Goal: Task Accomplishment & Management: Manage account settings

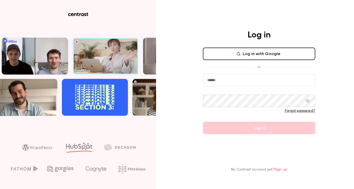
click at [223, 53] on button "Log in with Google" at bounding box center [259, 54] width 112 height 12
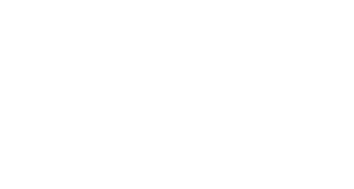
click at [343, 0] on html at bounding box center [177, 0] width 354 height 0
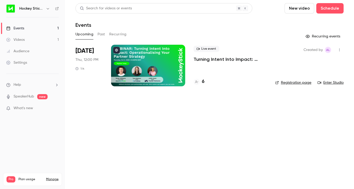
click at [207, 59] on p "Turning Intent Into Impact: Operationalising Your Partner Strategy" at bounding box center [230, 59] width 73 height 6
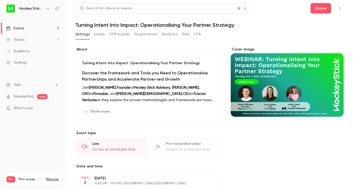
click at [144, 34] on button "Registrations" at bounding box center [146, 34] width 23 height 8
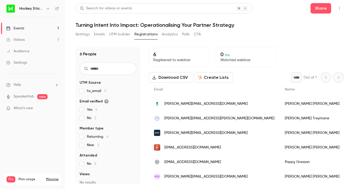
click at [81, 35] on button "Settings" at bounding box center [82, 34] width 14 height 8
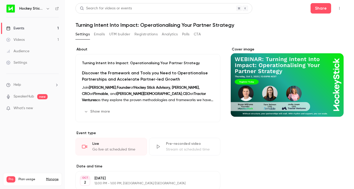
click at [143, 35] on button "Registrations" at bounding box center [146, 34] width 23 height 8
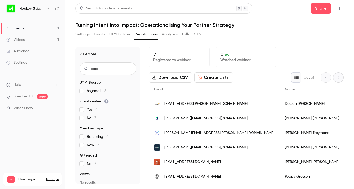
click at [22, 28] on div "Events" at bounding box center [15, 28] width 18 height 5
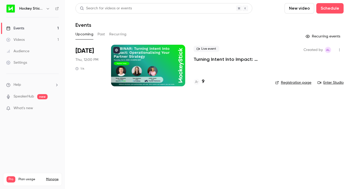
click at [289, 84] on link "Registration page" at bounding box center [293, 82] width 36 height 5
click at [210, 58] on p "Turning Intent Into Impact: Operationalising Your Partner Strategy" at bounding box center [230, 59] width 73 height 6
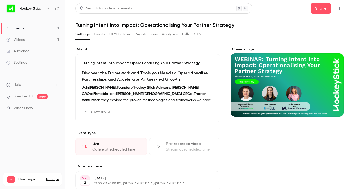
click at [148, 34] on button "Registrations" at bounding box center [146, 34] width 23 height 8
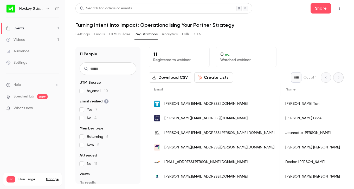
scroll to position [0, 0]
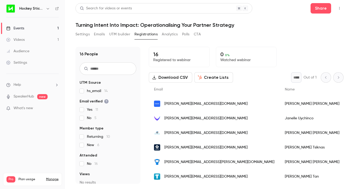
click at [286, 38] on div "Settings Emails UTM builder Registrations Analytics Polls CTA" at bounding box center [209, 35] width 268 height 10
click at [34, 28] on link "Events 1" at bounding box center [32, 28] width 65 height 11
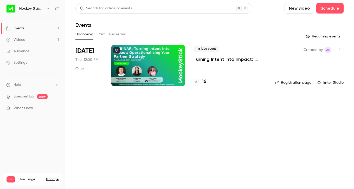
click at [240, 60] on p "Turning Intent Into Impact: Operationalising Your Partner Strategy" at bounding box center [230, 59] width 73 height 6
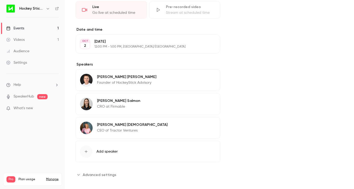
scroll to position [142, 0]
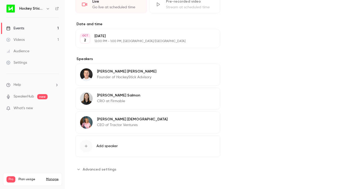
click at [90, 172] on span "Advanced settings" at bounding box center [100, 169] width 34 height 5
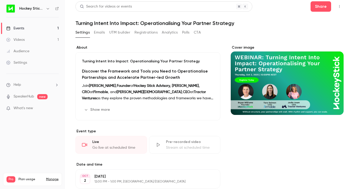
scroll to position [0, 0]
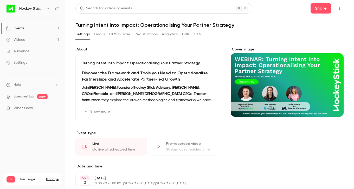
click at [27, 60] on div "Settings" at bounding box center [16, 62] width 21 height 5
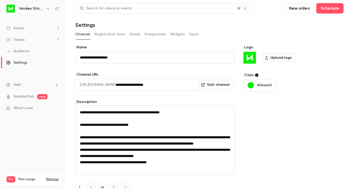
click at [109, 33] on button "Registration form" at bounding box center [109, 34] width 31 height 8
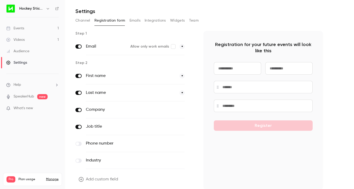
scroll to position [14, 0]
click at [193, 110] on icon "button" at bounding box center [192, 109] width 3 height 3
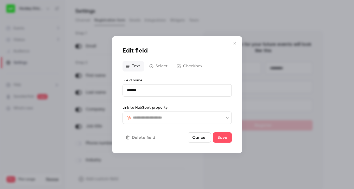
type input "**********"
click at [195, 136] on button "Cancel" at bounding box center [199, 137] width 23 height 10
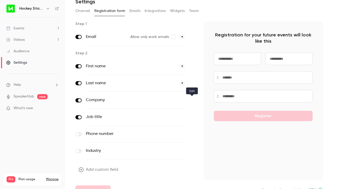
scroll to position [22, 0]
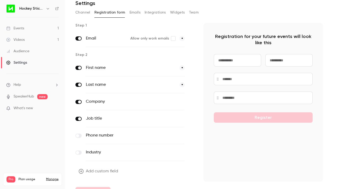
click at [192, 102] on icon "button" at bounding box center [192, 102] width 3 height 3
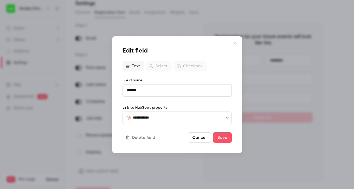
click at [203, 138] on button "Cancel" at bounding box center [199, 137] width 23 height 10
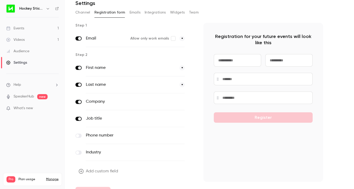
click at [191, 118] on icon "button" at bounding box center [192, 118] width 3 height 3
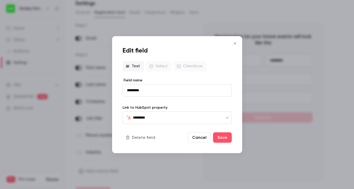
click at [198, 138] on button "Cancel" at bounding box center [199, 137] width 23 height 10
click at [198, 138] on div "Step 1 Email Allow only work emails * Step 2 First name * Last name * Company o…" at bounding box center [199, 110] width 248 height 175
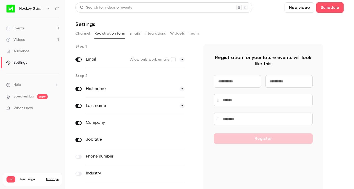
scroll to position [0, 0]
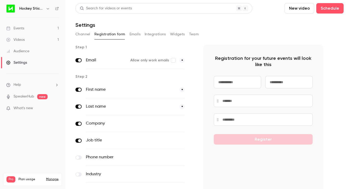
click at [83, 35] on button "Channel" at bounding box center [82, 34] width 15 height 8
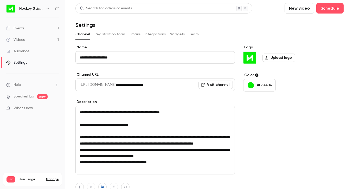
click at [48, 9] on icon "button" at bounding box center [48, 8] width 2 height 1
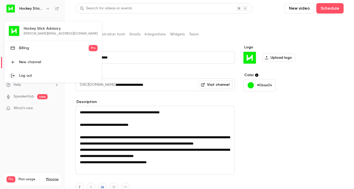
click at [273, 116] on div at bounding box center [177, 94] width 354 height 189
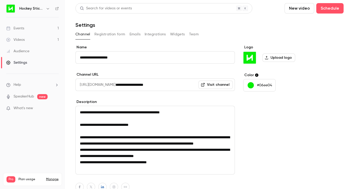
click at [19, 29] on div "Events" at bounding box center [15, 28] width 18 height 5
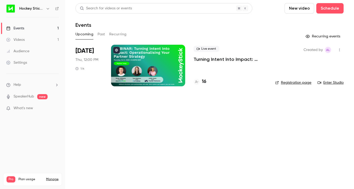
click at [241, 60] on p "Turning Intent Into Impact: Operationalising Your Partner Strategy" at bounding box center [230, 59] width 73 height 6
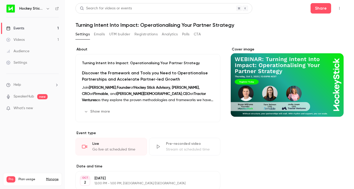
click at [146, 35] on button "Registrations" at bounding box center [146, 34] width 23 height 8
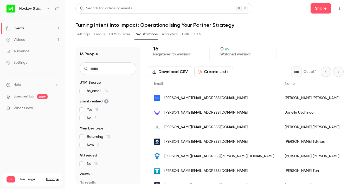
scroll to position [3, 0]
